Goal: Complete application form

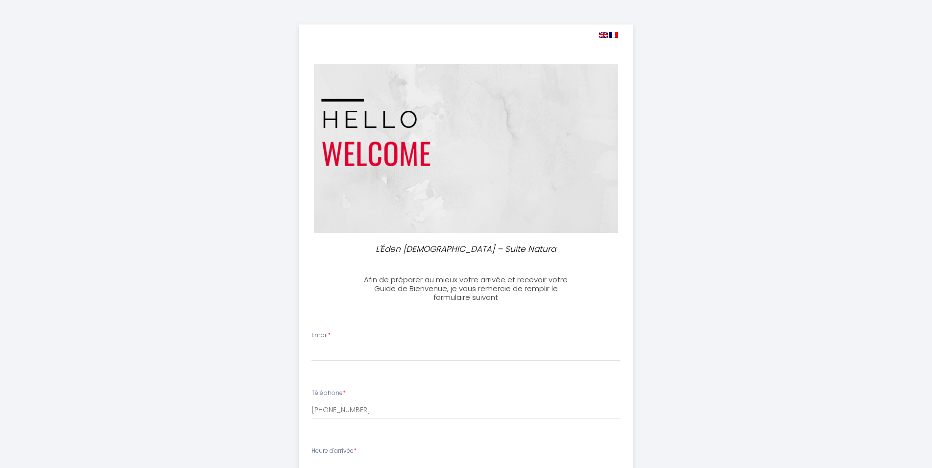
select select
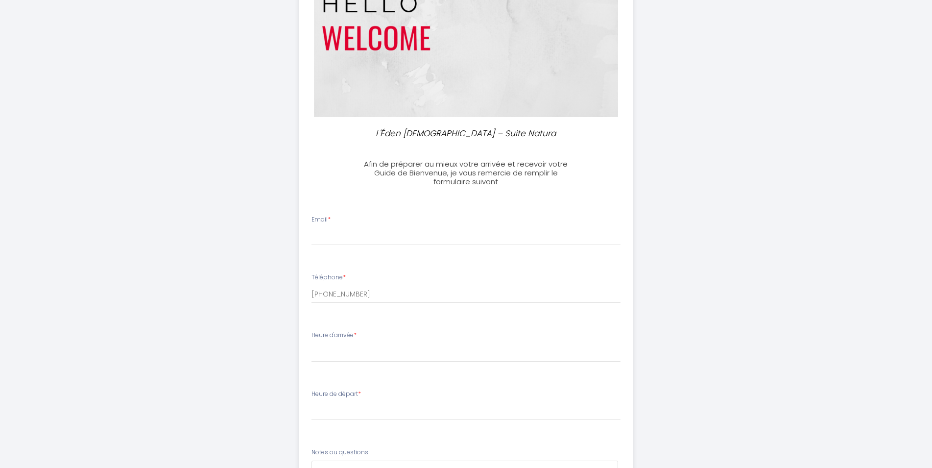
scroll to position [150, 0]
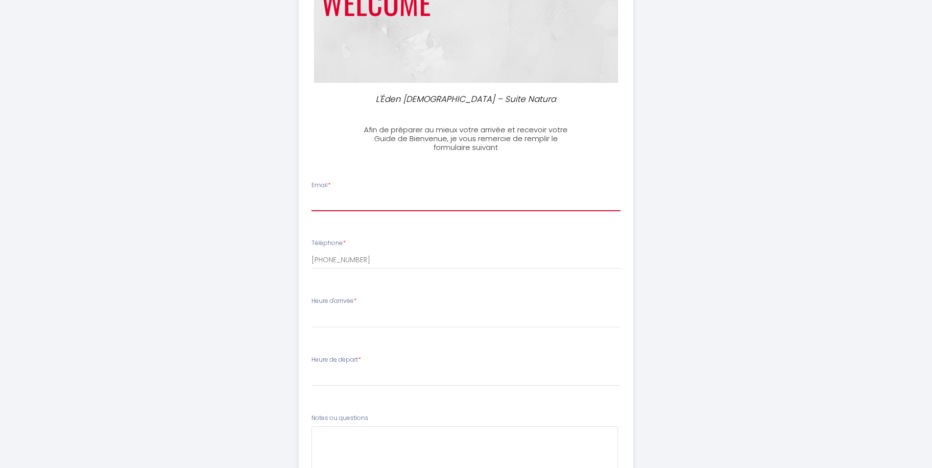
click at [359, 199] on input "Email *" at bounding box center [465, 202] width 309 height 18
type input "[EMAIL_ADDRESS]cm"
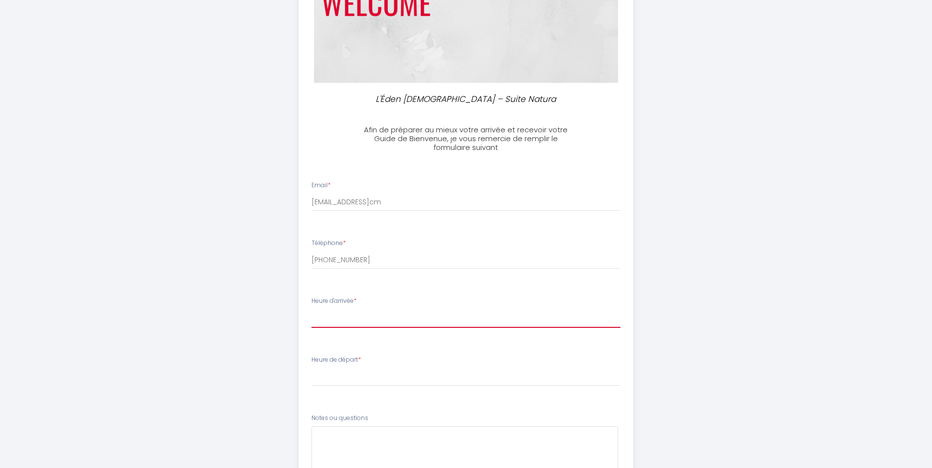
click at [311, 309] on select "16:00 16:30 17:00 17:30 18:00 18:30 19:00 19:30 20:00 20:30 21:00 21:30 22:00 2…" at bounding box center [465, 318] width 309 height 19
select select "20:30"
click option "20:30" at bounding box center [0, 0] width 0 height 0
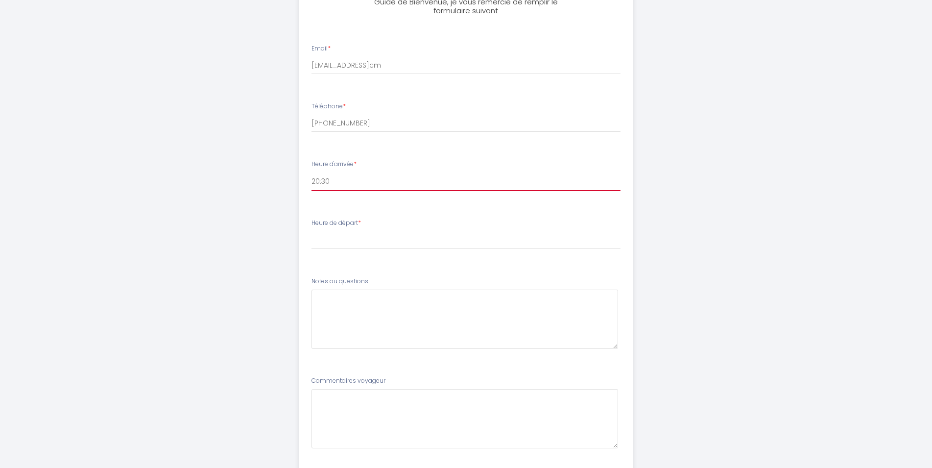
scroll to position [300, 0]
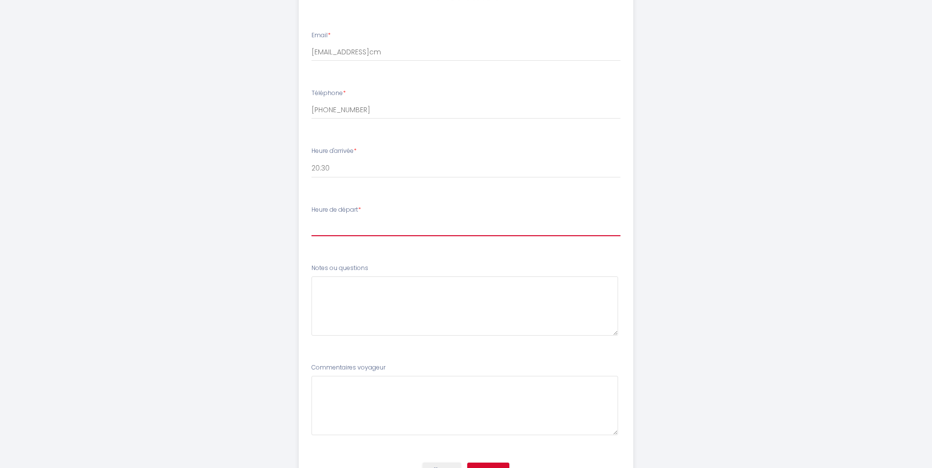
select select "11:00"
click option "11:00" at bounding box center [0, 0] width 0 height 0
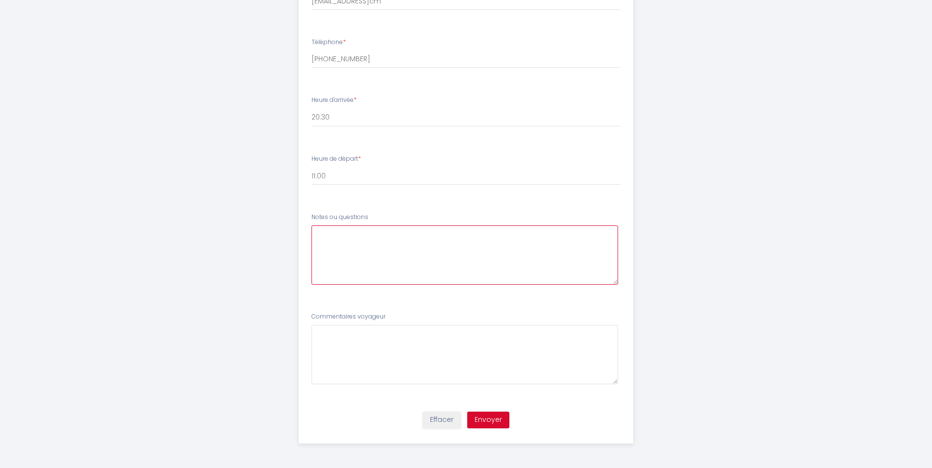
click at [354, 237] on questions4 at bounding box center [464, 254] width 307 height 59
type questions4 "Bonjour, comment cela se passe pour la place de parking ?"
click at [490, 419] on button "Envoyer" at bounding box center [488, 419] width 42 height 17
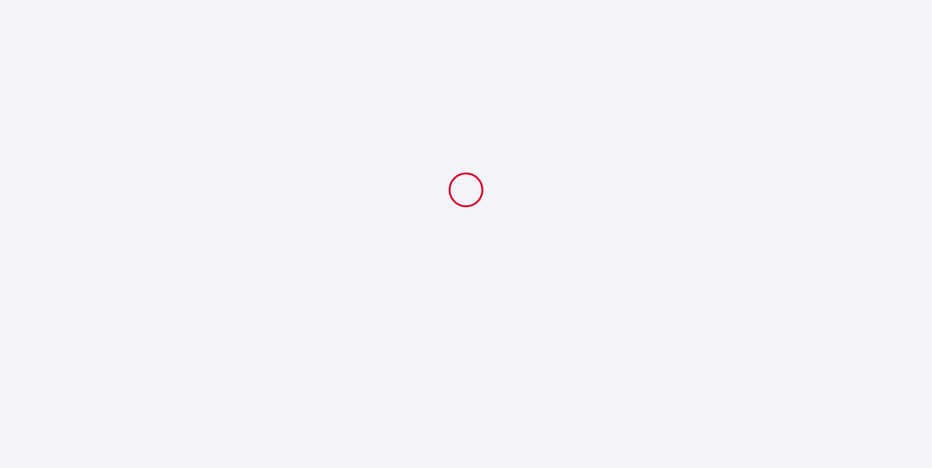
scroll to position [0, 0]
select select "20:30"
select select "11:00"
